Goal: Information Seeking & Learning: Understand process/instructions

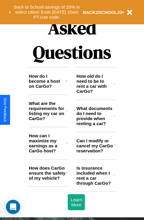
scroll to position [719, 0]
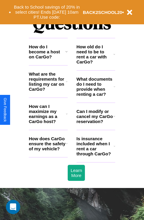
click at [96, 64] on h3 "How old do I need to be to rent a car with CarGo?" at bounding box center [95, 54] width 37 height 20
click at [96, 124] on h3 "Can I modify or cancel my CarGo reservation?" at bounding box center [95, 116] width 37 height 15
click at [48, 59] on h3 "How do I become a host on CarGo?" at bounding box center [47, 51] width 36 height 15
click at [96, 156] on h3 "Is insurance included when I rent a car through CarGo?" at bounding box center [95, 146] width 37 height 20
click at [114, 119] on icon at bounding box center [114, 116] width 2 height 5
